Goal: Information Seeking & Learning: Understand process/instructions

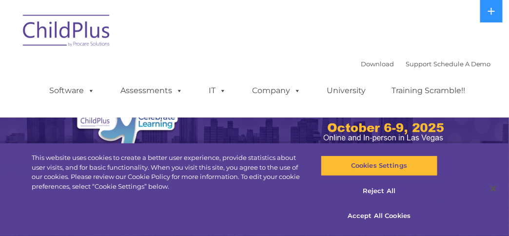
select select "MEDIUM"
click at [494, 11] on icon at bounding box center [491, 11] width 7 height 7
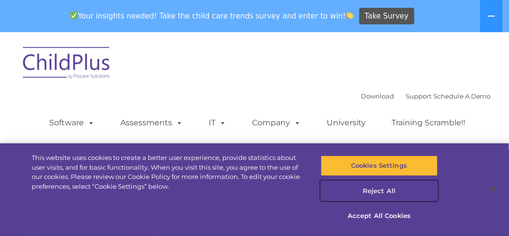
click at [382, 191] on button "Reject All" at bounding box center [378, 191] width 117 height 20
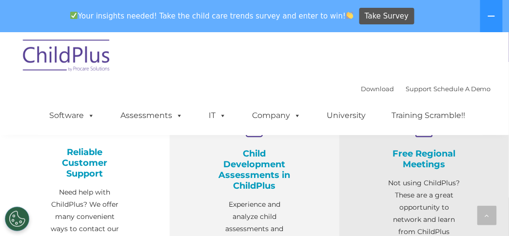
scroll to position [390, 0]
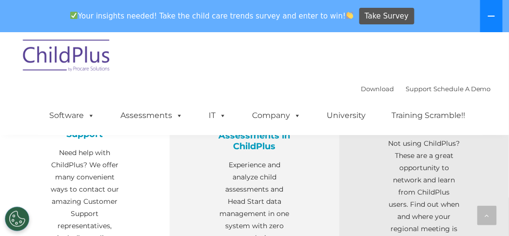
click at [488, 18] on icon at bounding box center [491, 16] width 8 height 8
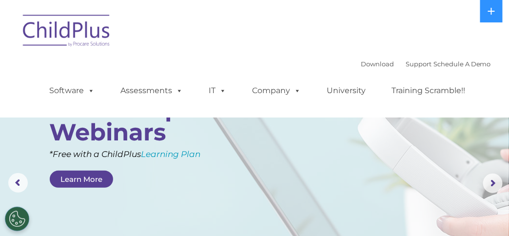
scroll to position [0, 0]
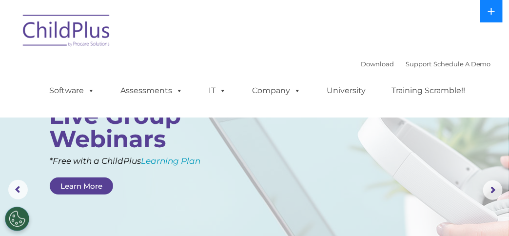
click at [491, 15] on icon at bounding box center [491, 11] width 8 height 8
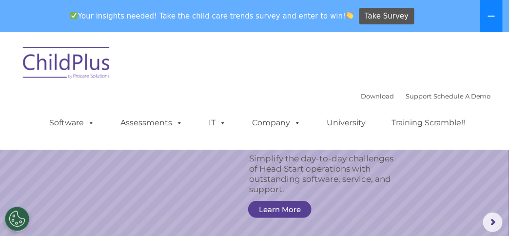
click at [490, 16] on icon at bounding box center [491, 16] width 7 height 1
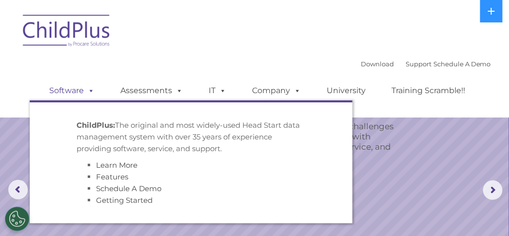
click at [91, 89] on span at bounding box center [89, 90] width 11 height 9
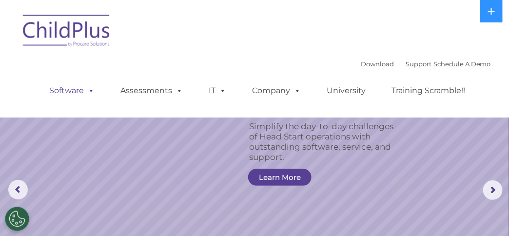
click at [91, 89] on span at bounding box center [89, 90] width 11 height 9
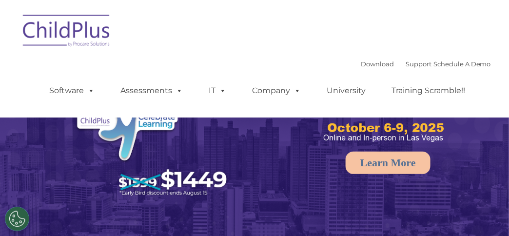
select select "MEDIUM"
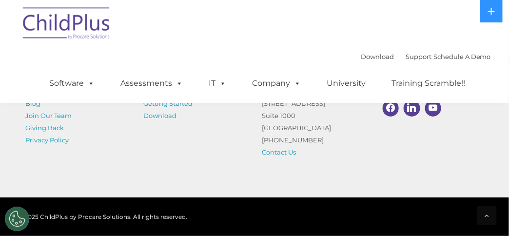
scroll to position [1300, 0]
click at [167, 103] on link "Getting Started" at bounding box center [168, 103] width 49 height 8
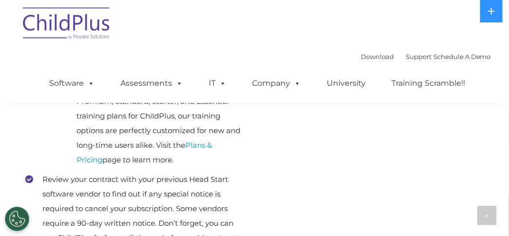
scroll to position [409, 0]
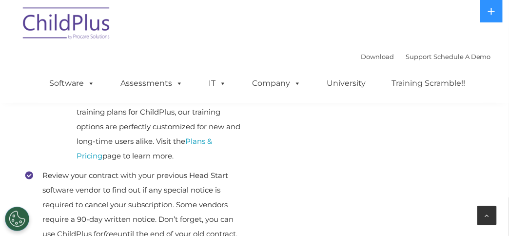
click at [489, 215] on div at bounding box center [486, 215] width 19 height 19
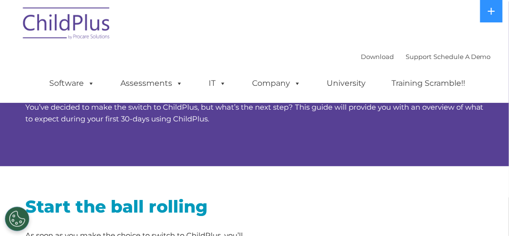
scroll to position [0, 0]
